Goal: Find specific page/section: Find specific page/section

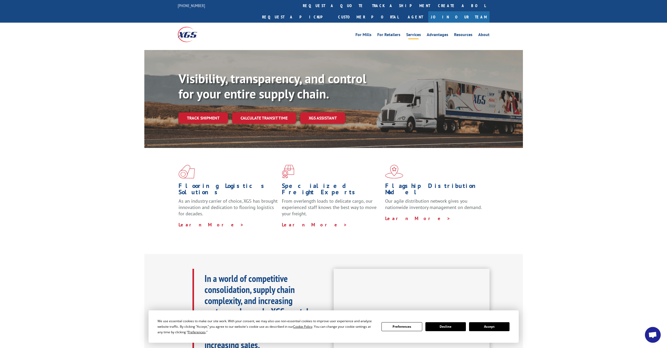
click at [414, 33] on link "Services" at bounding box center [413, 36] width 15 height 6
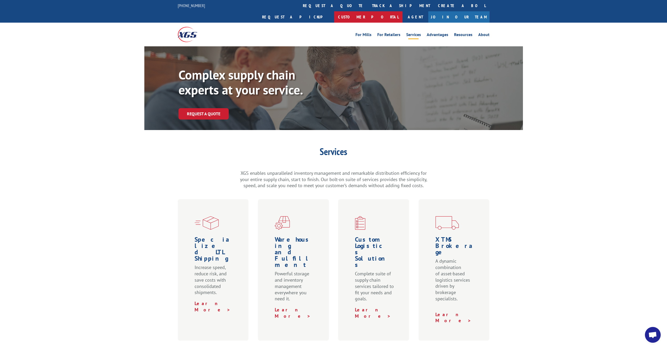
click at [403, 11] on link "Customer Portal" at bounding box center [368, 16] width 68 height 11
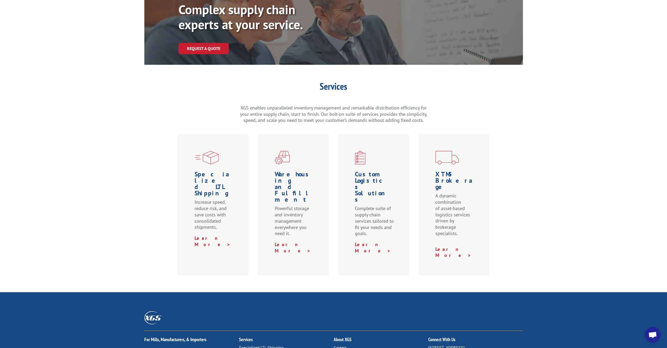
scroll to position [79, 0]
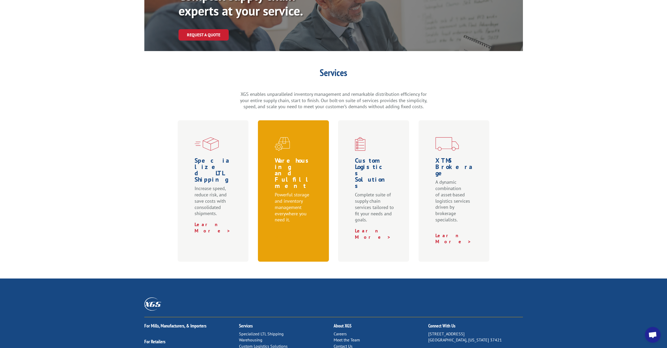
click at [289, 228] on link "Learn More >" at bounding box center [293, 234] width 36 height 12
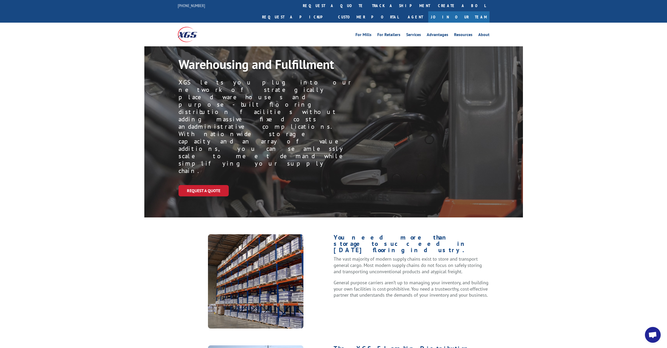
click at [189, 27] on img at bounding box center [187, 34] width 19 height 15
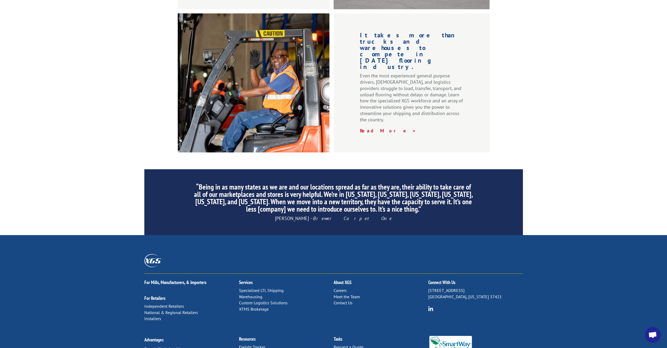
scroll to position [693, 0]
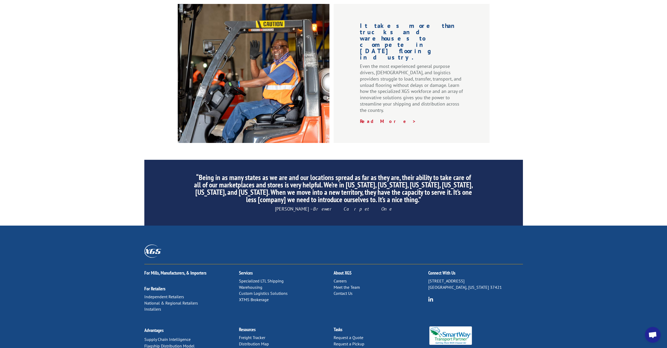
click at [260, 341] on link "Distribution Map" at bounding box center [254, 343] width 30 height 5
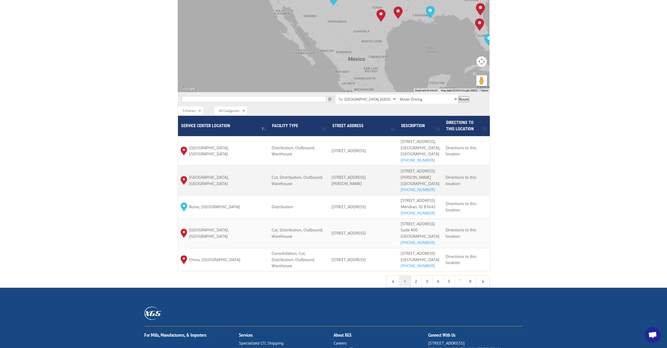
scroll to position [342, 0]
click at [298, 96] on input "text" at bounding box center [258, 99] width 152 height 6
type input "FLORIDA"
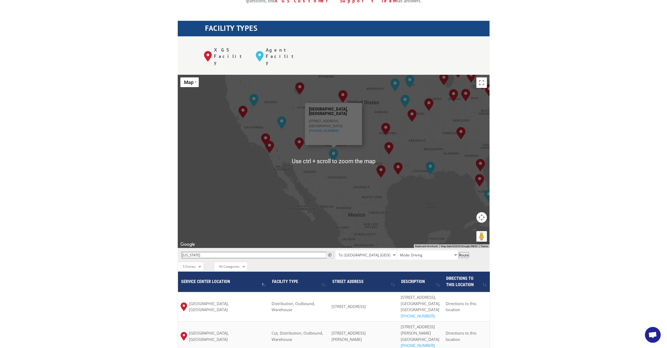
scroll to position [184, 0]
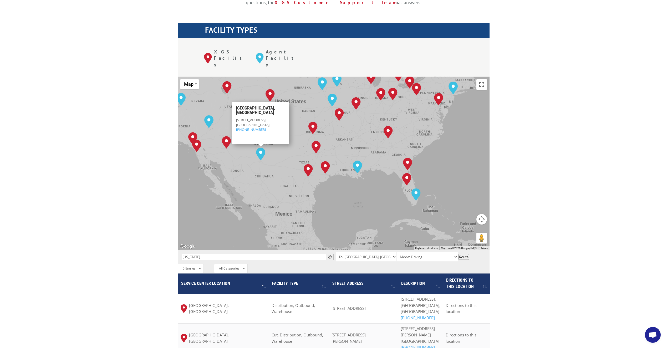
drag, startPoint x: 415, startPoint y: 163, endPoint x: 392, endPoint y: 174, distance: 25.4
click at [341, 160] on div "Albuquerque, NM Baltimore, MD Boise, ID Chicago, IL Chino, CA Cleveland, OH Dal…" at bounding box center [334, 163] width 312 height 173
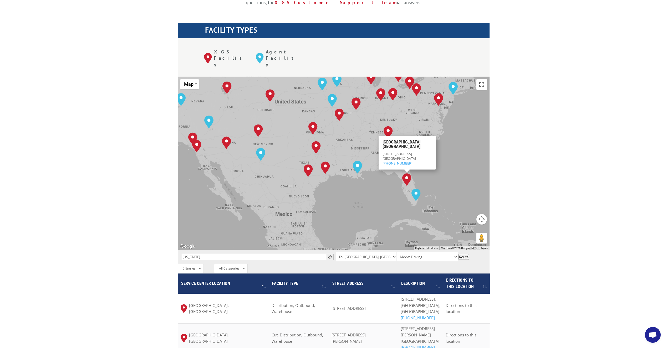
click at [406, 173] on img "Lakeland, FL" at bounding box center [406, 179] width 9 height 13
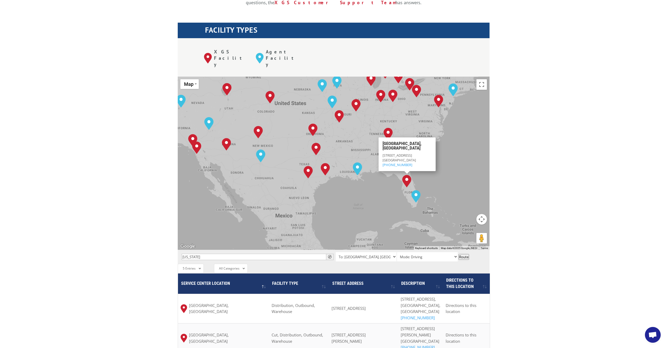
click at [406, 175] on img "Lakeland, FL" at bounding box center [406, 181] width 9 height 13
